Goal: Find specific page/section: Find specific page/section

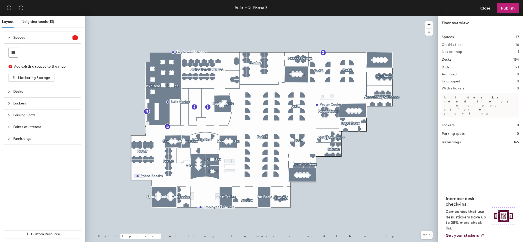
click at [266, 16] on div at bounding box center [261, 16] width 352 height 0
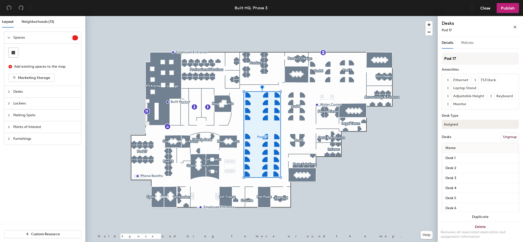
click at [469, 46] on div "Policies" at bounding box center [467, 43] width 12 height 12
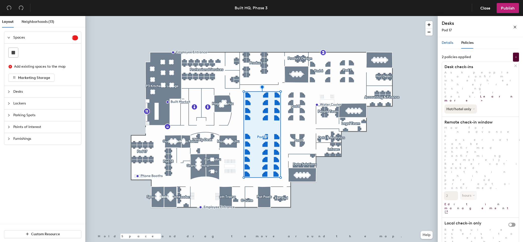
click at [450, 41] on span "Details" at bounding box center [447, 43] width 12 height 4
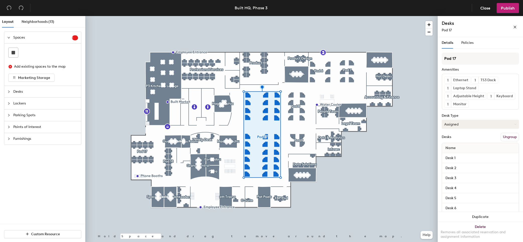
click at [461, 129] on button "Assigned" at bounding box center [479, 124] width 77 height 9
click at [463, 118] on div "Desk Type" at bounding box center [479, 116] width 77 height 4
click at [465, 44] on span "Policies" at bounding box center [467, 43] width 12 height 4
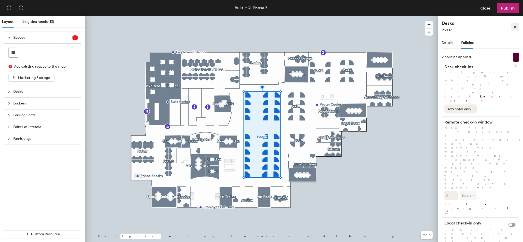
click at [512, 26] on button "button" at bounding box center [515, 27] width 8 height 8
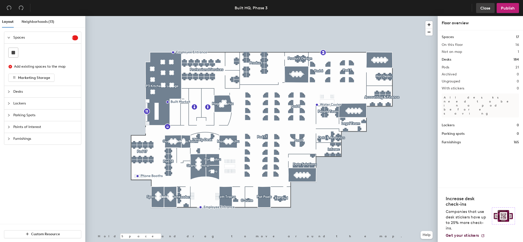
click at [491, 11] on button "Close" at bounding box center [485, 8] width 19 height 10
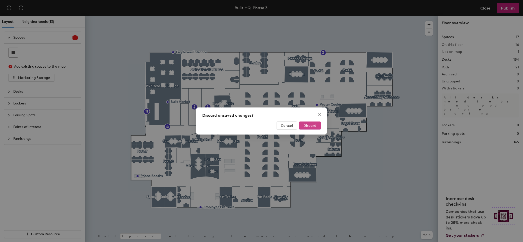
click at [314, 124] on span "Discard" at bounding box center [309, 126] width 13 height 4
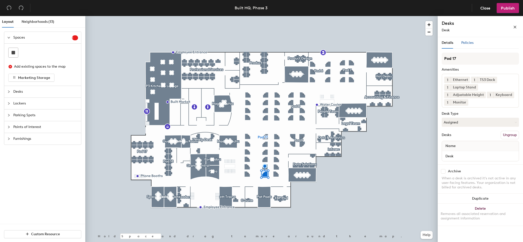
click at [467, 44] on span "Policies" at bounding box center [467, 43] width 12 height 4
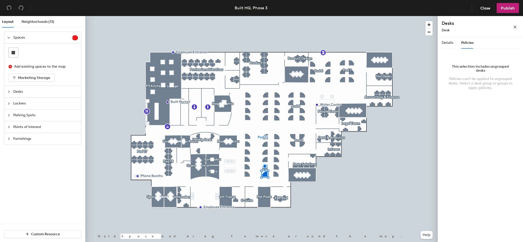
click at [276, 16] on div at bounding box center [261, 16] width 352 height 0
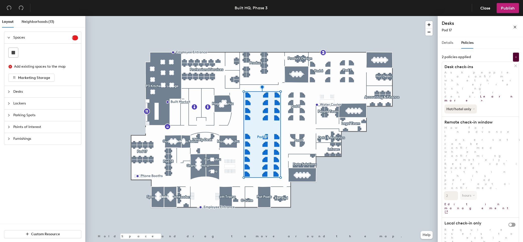
click at [449, 46] on div "Details" at bounding box center [447, 43] width 12 height 12
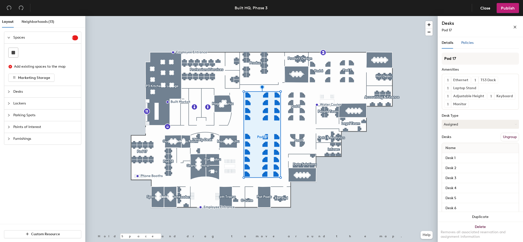
click at [472, 43] on span "Policies" at bounding box center [467, 43] width 12 height 4
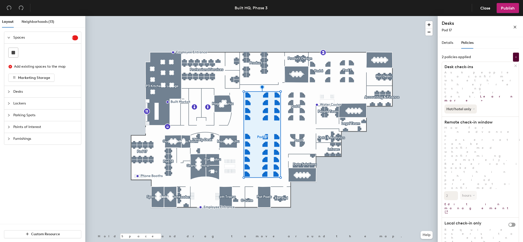
click at [458, 103] on div "Hot/hotel only" at bounding box center [480, 108] width 77 height 11
click at [458, 105] on button "Hot/hotel only" at bounding box center [460, 109] width 33 height 9
click at [483, 212] on div "Pod 17 Amenities 1 Ethernet 1 TS3 Dock 1 Laptop Stand 1 Adjustable Height 1 Key…" at bounding box center [479, 209] width 77 height 313
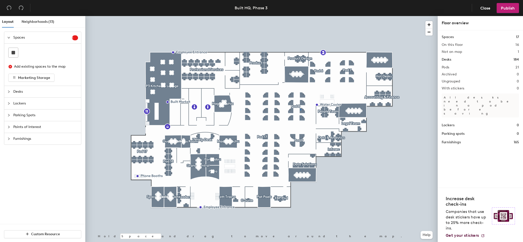
click at [300, 16] on div at bounding box center [261, 16] width 352 height 0
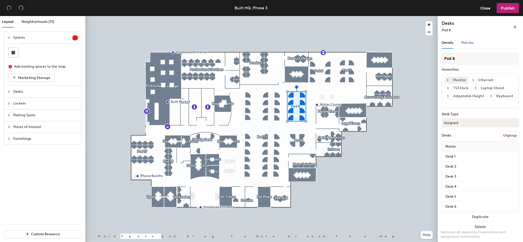
click at [468, 45] on span "Policies" at bounding box center [467, 43] width 12 height 4
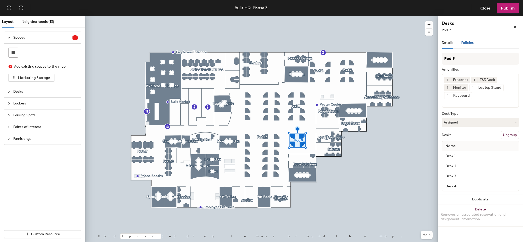
click at [469, 42] on span "Policies" at bounding box center [467, 43] width 12 height 4
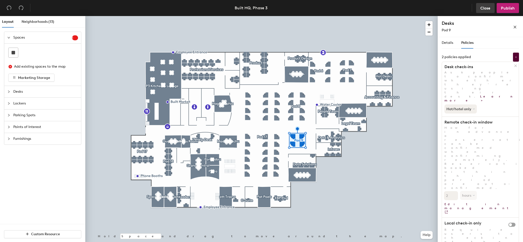
click at [483, 8] on span "Close" at bounding box center [485, 8] width 10 height 5
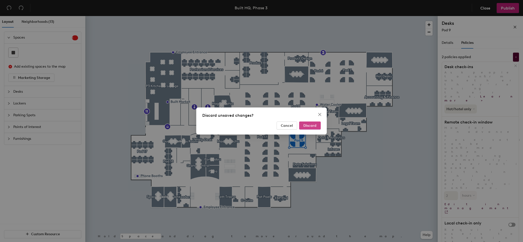
click at [313, 126] on span "Discard" at bounding box center [309, 126] width 13 height 4
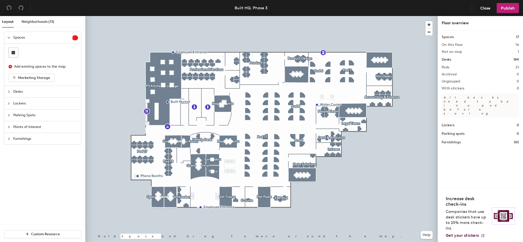
click at [25, 92] on span "Desks" at bounding box center [45, 92] width 65 height 12
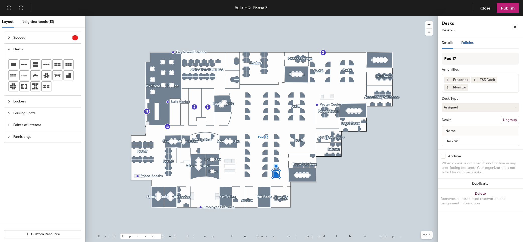
click at [470, 41] on span "Policies" at bounding box center [467, 43] width 12 height 4
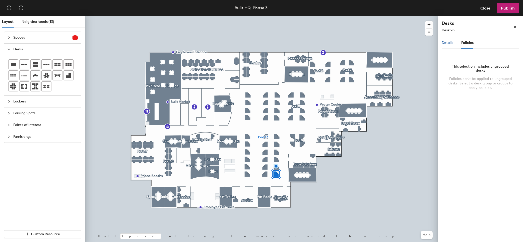
click at [445, 43] on span "Details" at bounding box center [447, 43] width 12 height 4
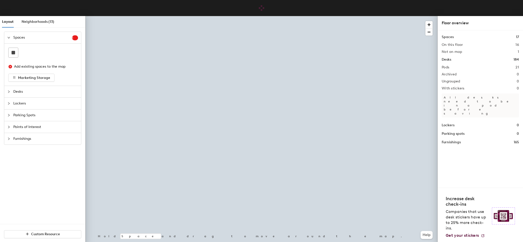
click at [39, 93] on span "Desks" at bounding box center [45, 92] width 65 height 12
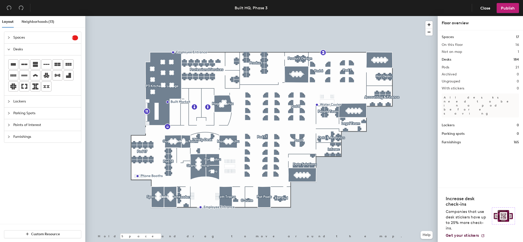
drag, startPoint x: 449, startPoint y: 59, endPoint x: 493, endPoint y: 58, distance: 44.1
click at [449, 59] on h1 "Desks" at bounding box center [446, 60] width 10 height 6
click at [36, 22] on span "Neighborhoods (13)" at bounding box center [38, 22] width 33 height 4
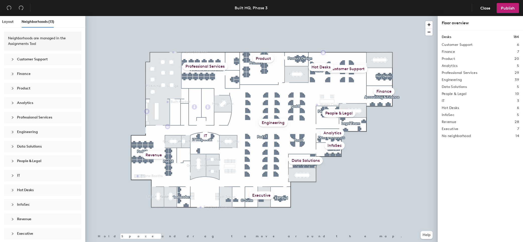
click at [31, 61] on span "Customer Support" at bounding box center [32, 59] width 31 height 4
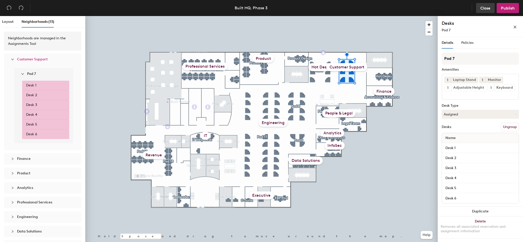
click at [488, 8] on span "Close" at bounding box center [485, 8] width 10 height 5
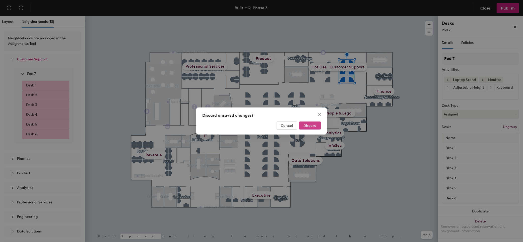
click at [313, 126] on span "Discard" at bounding box center [309, 126] width 13 height 4
